Goal: Obtain resource: Download file/media

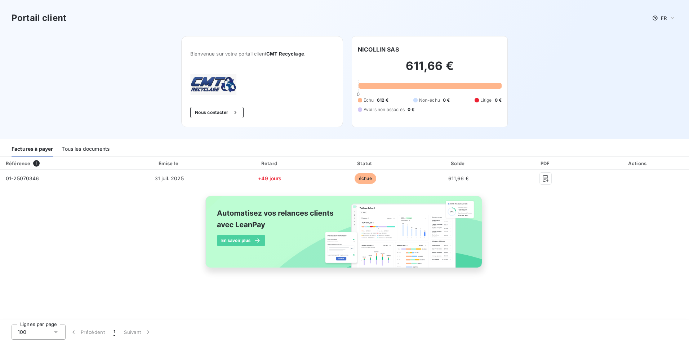
click at [400, 311] on div "Référence 1 Émise le Retard Statut Solde PDF Actions 01-25070346 [DATE] +49 jou…" at bounding box center [344, 239] width 689 height 164
click at [296, 236] on img at bounding box center [344, 235] width 291 height 89
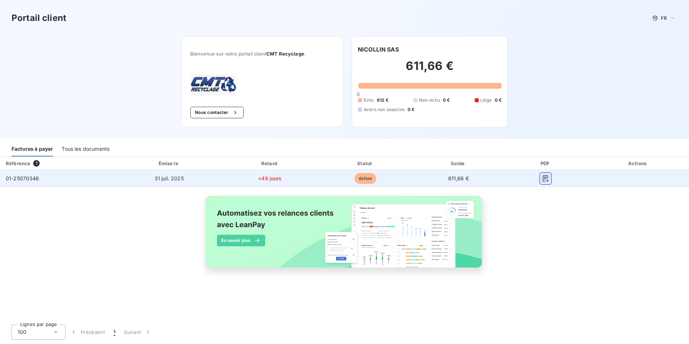
click at [544, 178] on icon "button" at bounding box center [545, 178] width 7 height 7
